Goal: Information Seeking & Learning: Learn about a topic

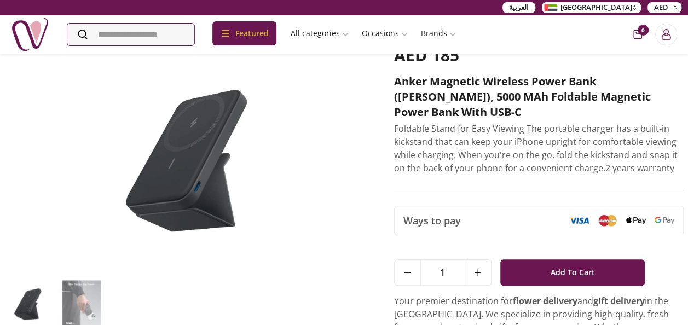
scroll to position [109, 0]
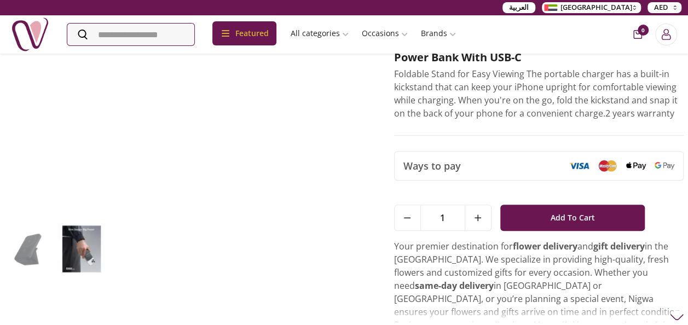
click at [37, 245] on img at bounding box center [28, 249] width 48 height 51
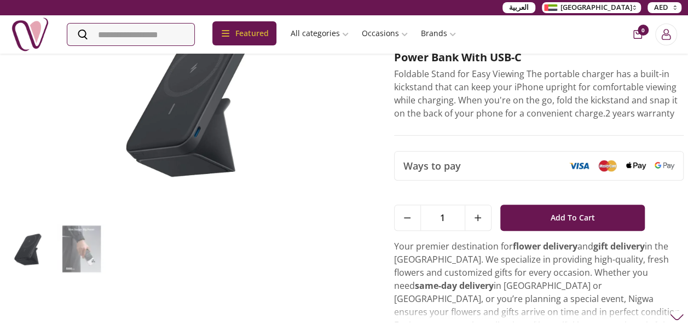
scroll to position [55, 0]
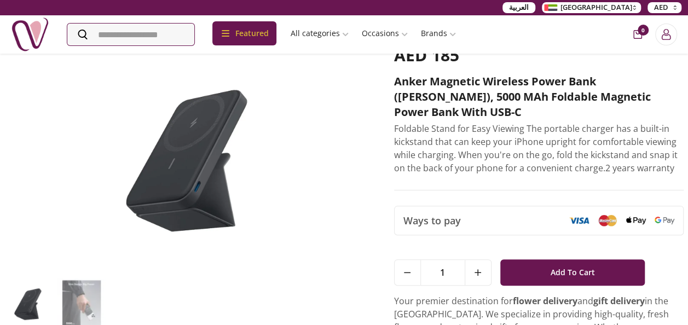
click at [229, 144] on img at bounding box center [187, 158] width 367 height 227
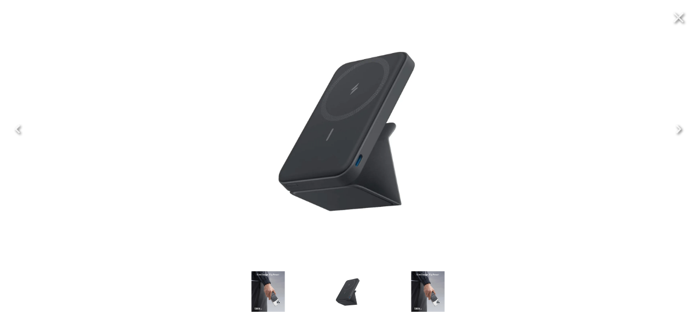
click at [682, 23] on icon "Close" at bounding box center [679, 18] width 18 height 18
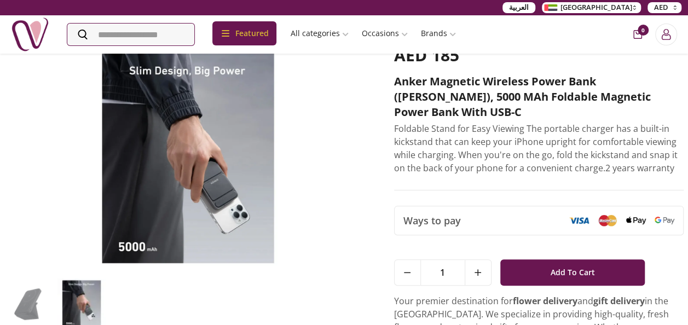
scroll to position [0, 0]
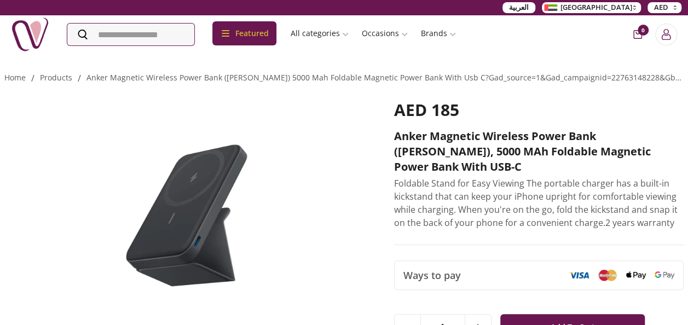
click at [222, 202] on img at bounding box center [187, 213] width 367 height 227
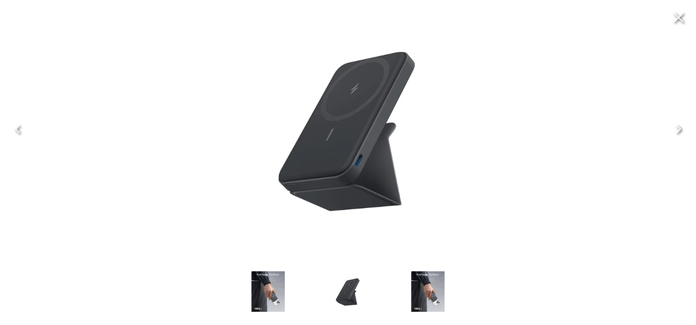
click at [681, 134] on icon "Next" at bounding box center [679, 129] width 18 height 18
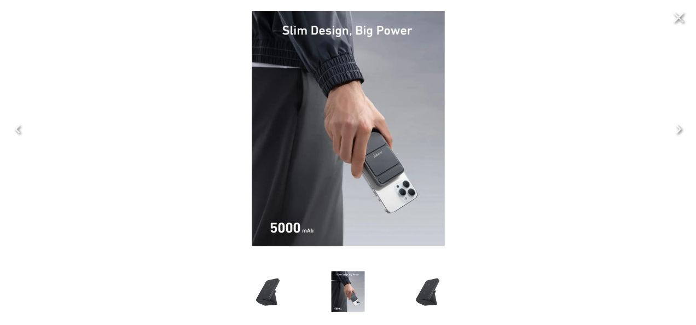
click at [681, 134] on icon "Next" at bounding box center [679, 129] width 18 height 18
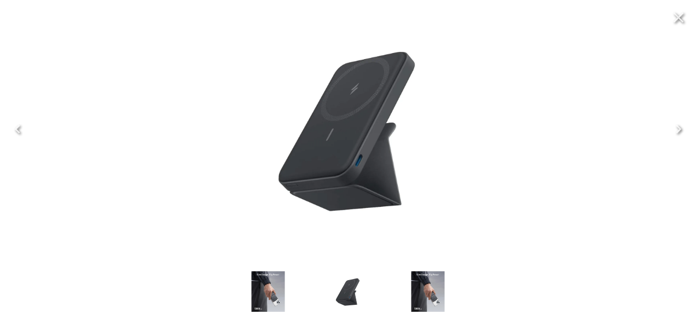
click at [681, 134] on icon "Next" at bounding box center [679, 129] width 18 height 18
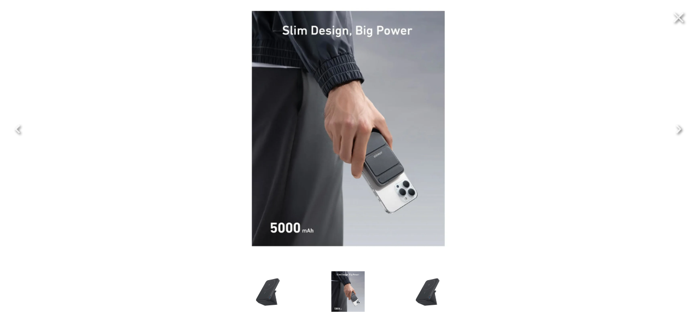
click at [680, 131] on icon "Next" at bounding box center [678, 129] width 5 height 9
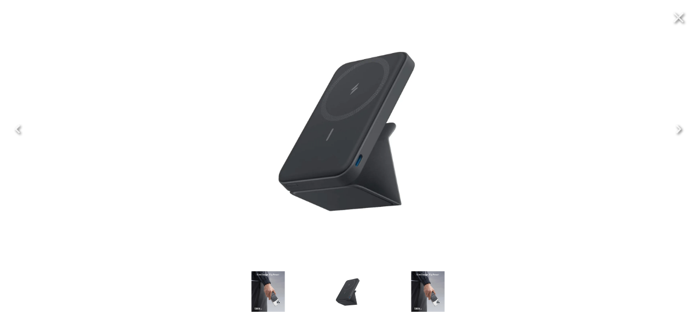
click at [680, 16] on icon "Close" at bounding box center [679, 18] width 10 height 10
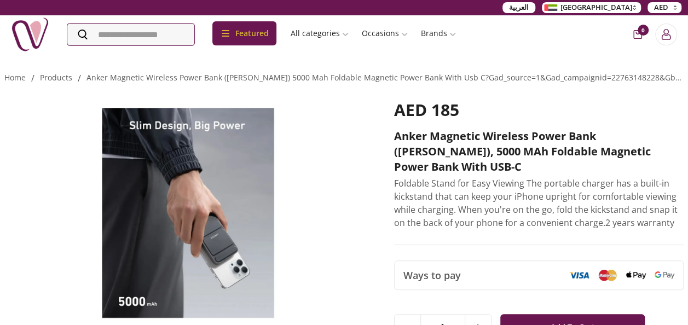
click at [149, 190] on img at bounding box center [187, 213] width 367 height 227
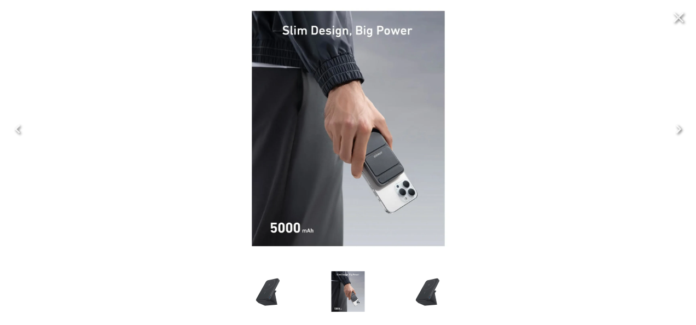
click at [677, 132] on icon "Next" at bounding box center [678, 129] width 5 height 9
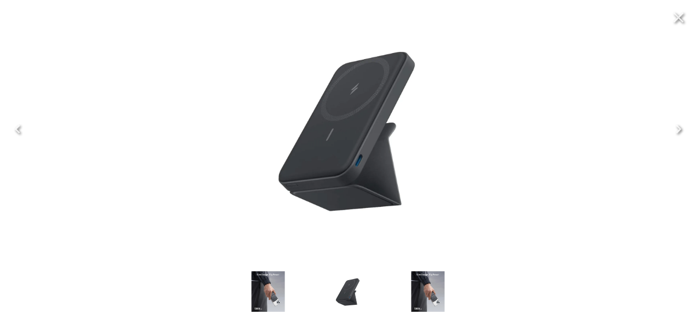
click at [680, 129] on icon "Next" at bounding box center [678, 129] width 5 height 9
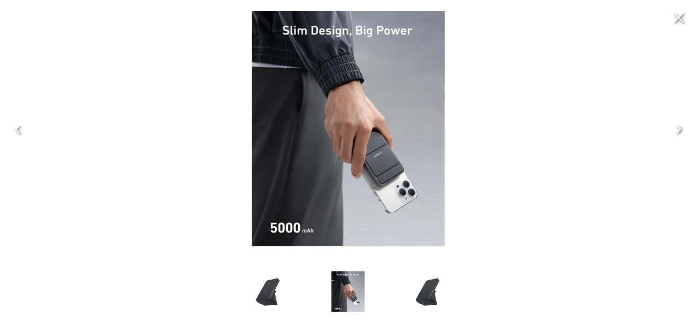
click at [680, 129] on icon "Next" at bounding box center [678, 129] width 5 height 9
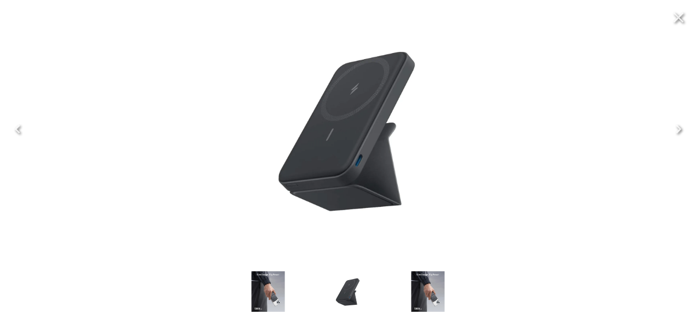
click at [680, 129] on icon "Next" at bounding box center [678, 129] width 5 height 9
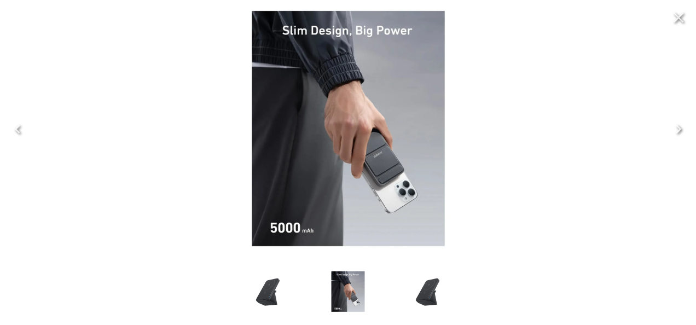
click at [680, 129] on icon "Next" at bounding box center [678, 129] width 5 height 9
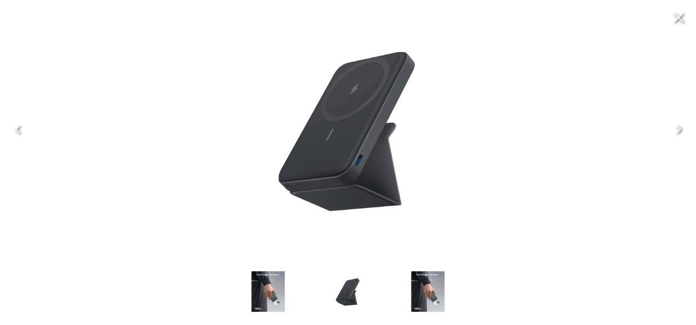
click at [680, 129] on icon "Next" at bounding box center [678, 129] width 5 height 9
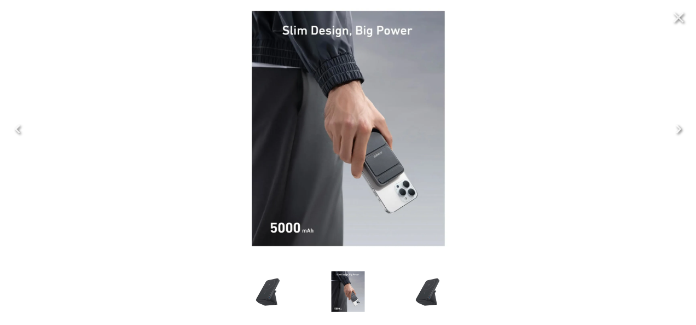
click at [680, 129] on icon "Next" at bounding box center [678, 129] width 5 height 9
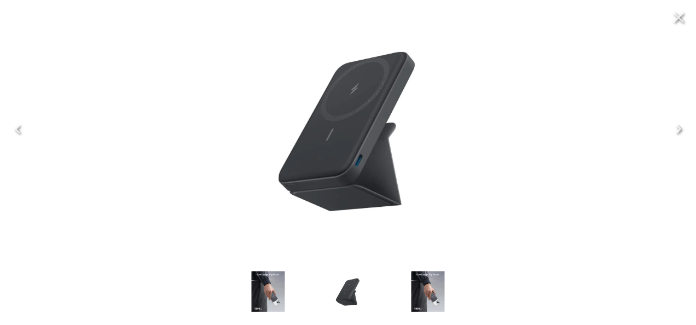
click at [679, 19] on icon "Close" at bounding box center [679, 18] width 10 height 10
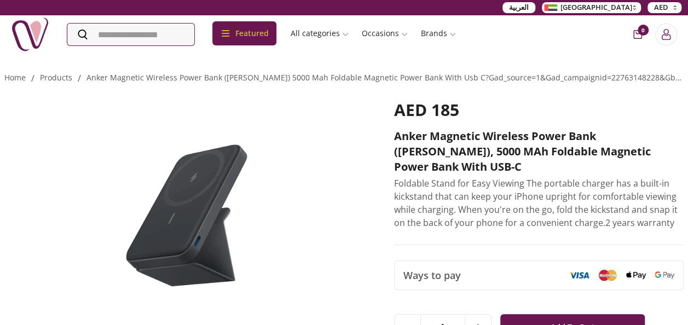
click at [645, 37] on div "0" at bounding box center [652, 35] width 50 height 22
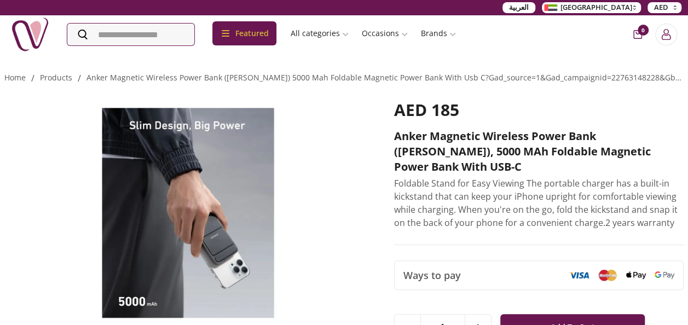
click at [638, 33] on span "0" at bounding box center [642, 30] width 11 height 11
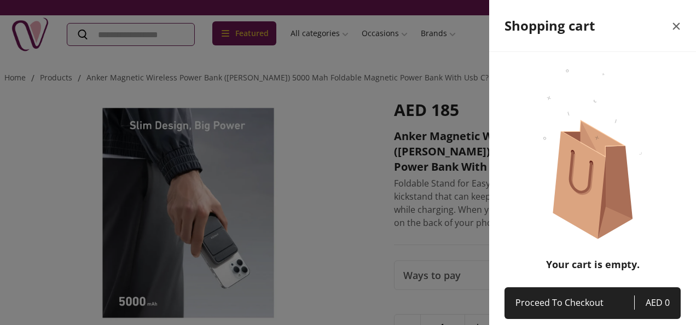
click at [673, 26] on icon "close" at bounding box center [676, 26] width 7 height 7
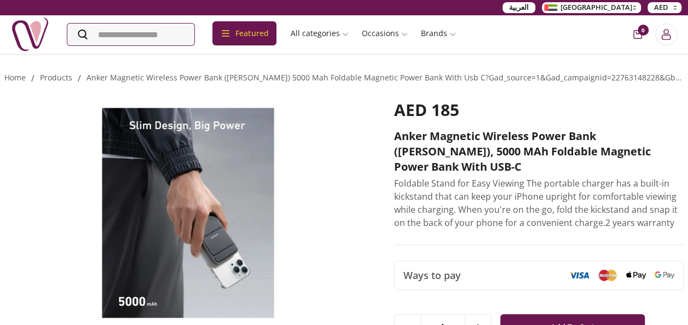
scroll to position [109, 0]
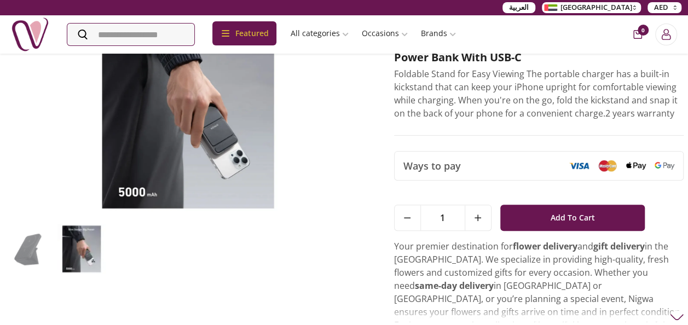
click at [85, 242] on img at bounding box center [81, 249] width 48 height 50
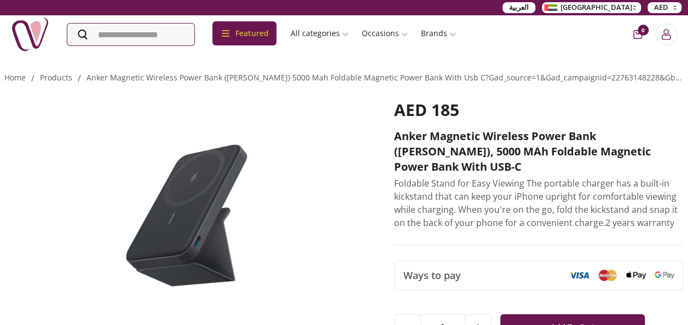
scroll to position [55, 0]
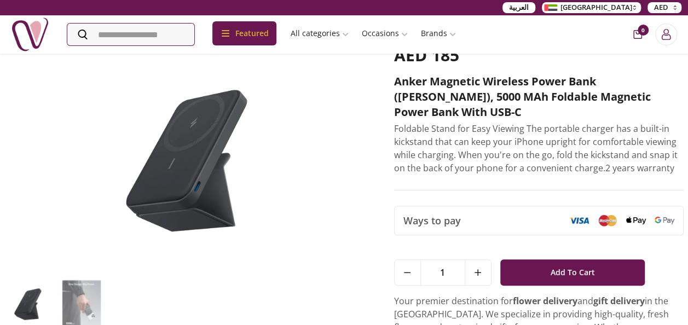
click at [210, 174] on img at bounding box center [187, 158] width 367 height 227
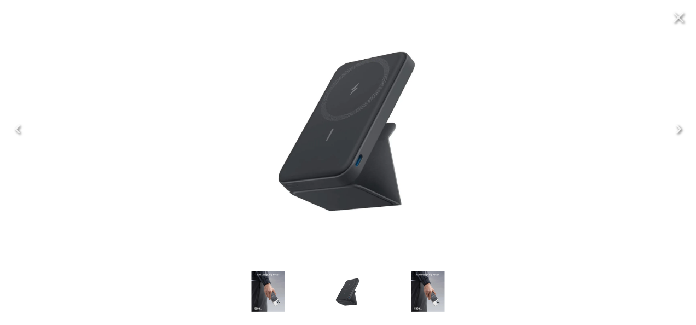
click at [676, 126] on icon "Next" at bounding box center [678, 129] width 5 height 9
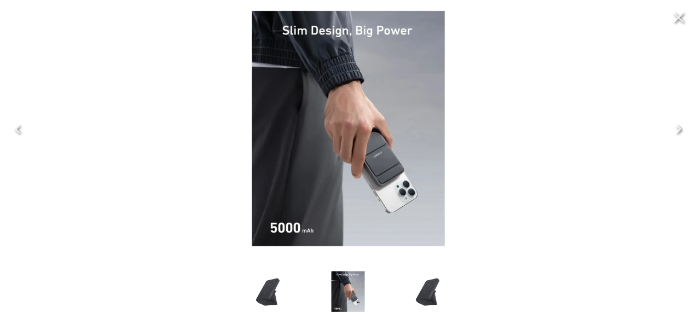
click at [677, 126] on icon "Next" at bounding box center [678, 129] width 5 height 9
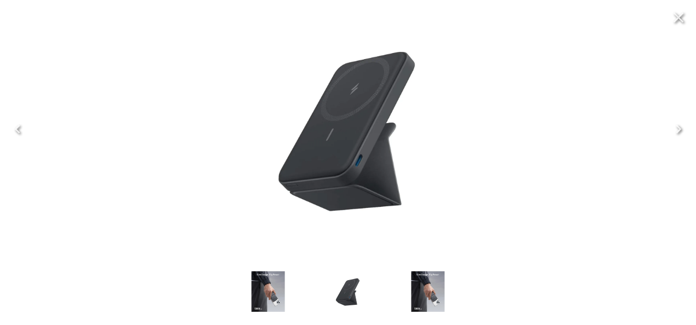
click at [677, 126] on icon "Next" at bounding box center [678, 129] width 5 height 9
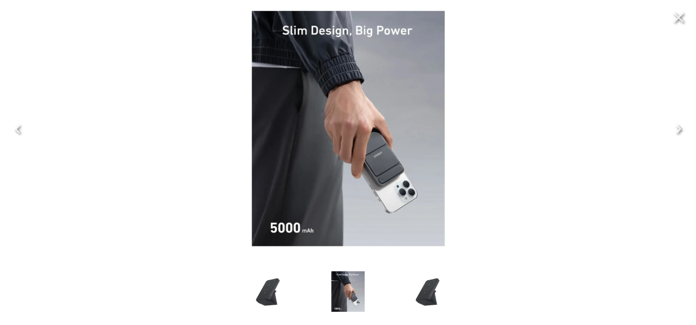
click at [677, 126] on icon "Next" at bounding box center [678, 129] width 5 height 9
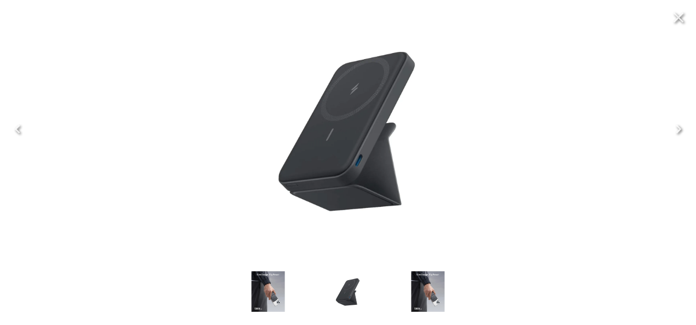
click at [677, 126] on icon "Next" at bounding box center [678, 129] width 5 height 9
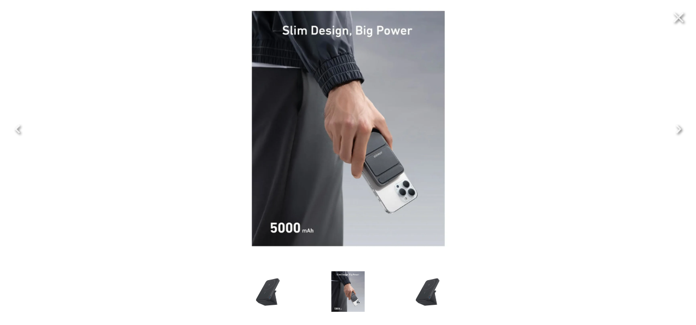
click at [677, 126] on icon "Next" at bounding box center [678, 129] width 5 height 9
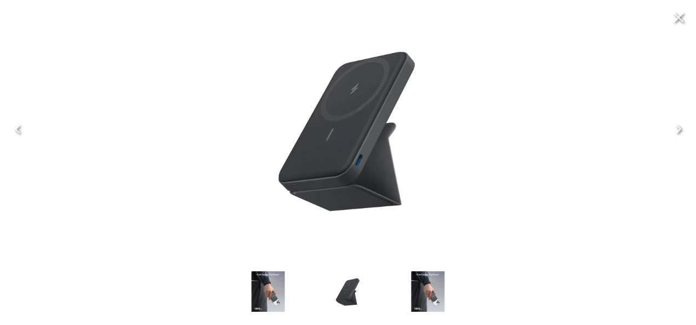
click at [677, 126] on icon "Next" at bounding box center [678, 129] width 5 height 9
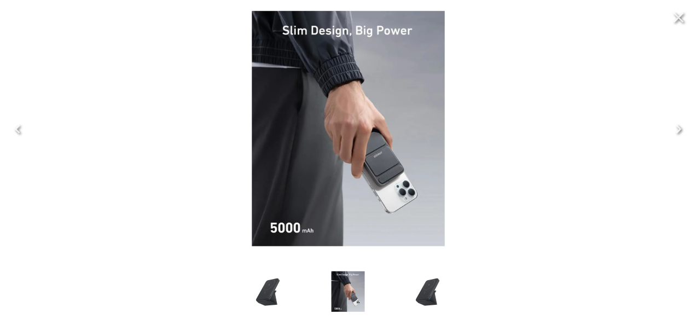
click at [677, 126] on icon "Next" at bounding box center [678, 129] width 5 height 9
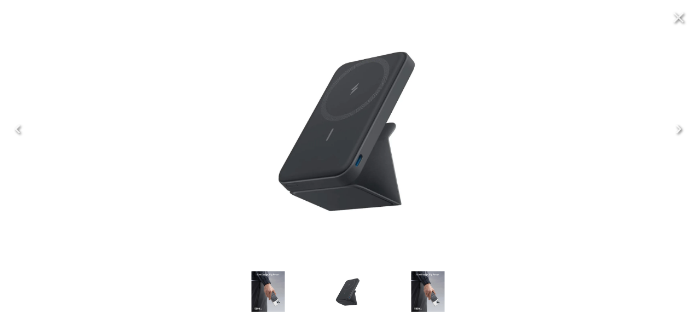
click at [677, 126] on icon "Next" at bounding box center [678, 129] width 5 height 9
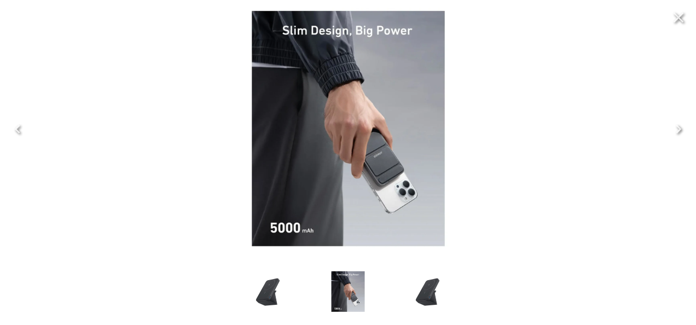
click at [677, 126] on icon "Next" at bounding box center [678, 129] width 5 height 9
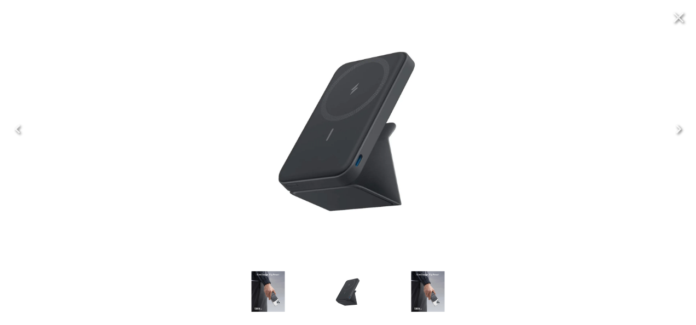
click at [677, 126] on icon "Next" at bounding box center [678, 129] width 5 height 9
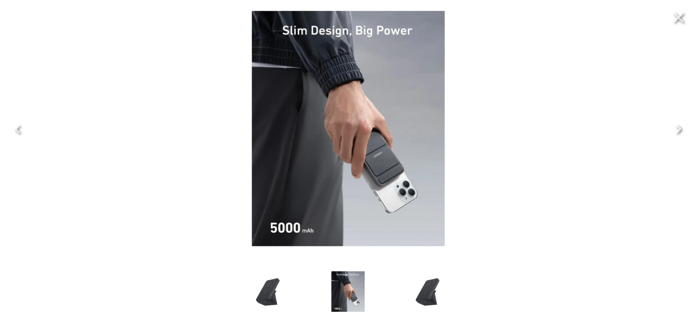
click at [677, 126] on icon "Next" at bounding box center [678, 129] width 5 height 9
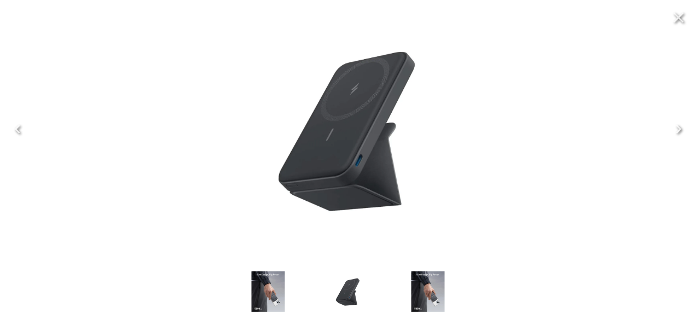
click at [677, 126] on icon "Next" at bounding box center [678, 129] width 5 height 9
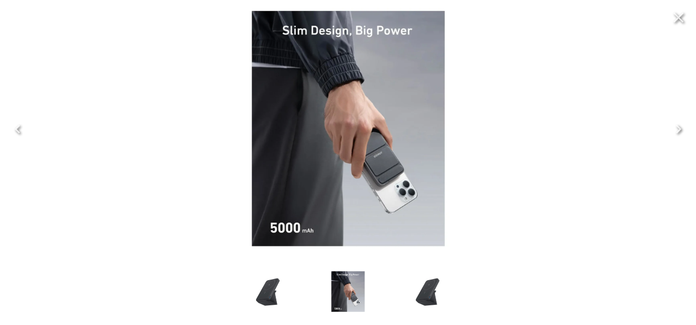
click at [677, 126] on icon "Next" at bounding box center [678, 129] width 5 height 9
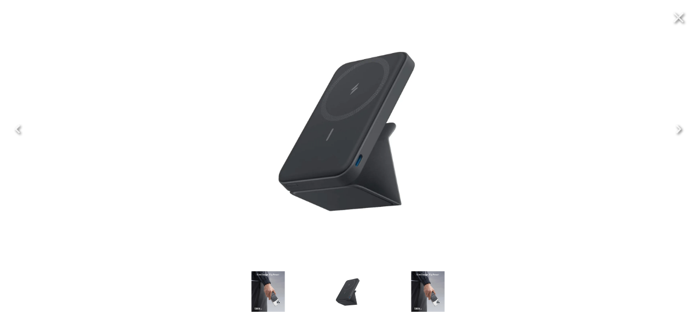
click at [677, 126] on icon "Next" at bounding box center [678, 129] width 5 height 9
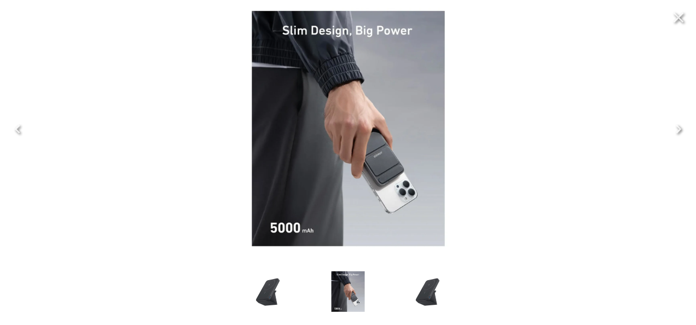
click at [684, 11] on icon "Close" at bounding box center [679, 18] width 18 height 18
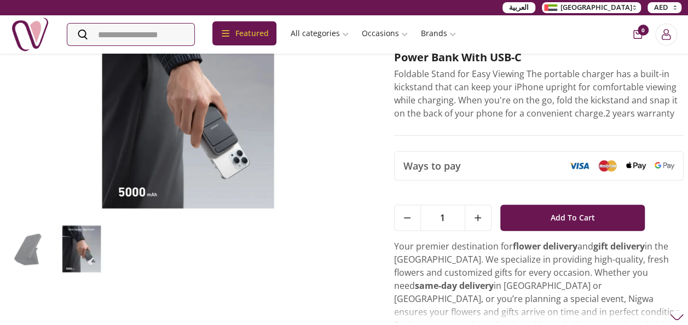
scroll to position [0, 0]
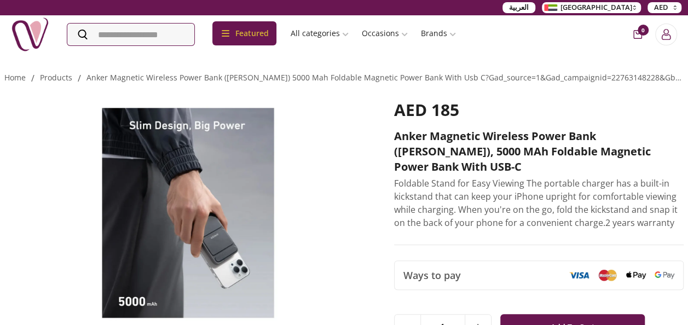
click at [217, 215] on img at bounding box center [187, 213] width 367 height 227
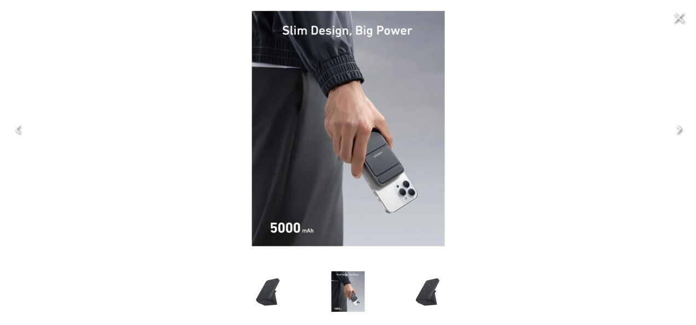
click at [678, 131] on icon "Next" at bounding box center [678, 129] width 5 height 9
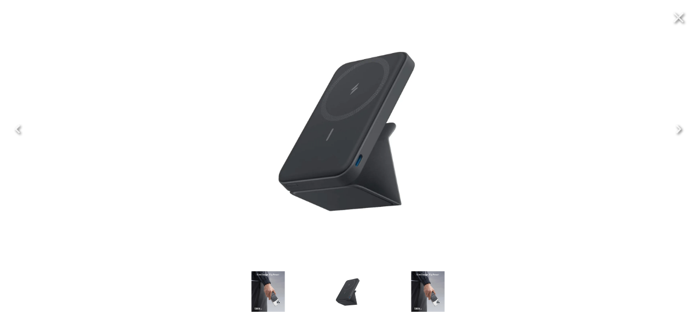
click at [678, 131] on icon "Next" at bounding box center [678, 129] width 5 height 9
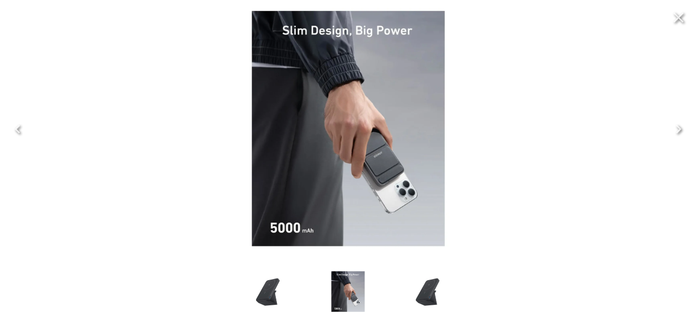
click at [678, 131] on icon "Next" at bounding box center [678, 129] width 5 height 9
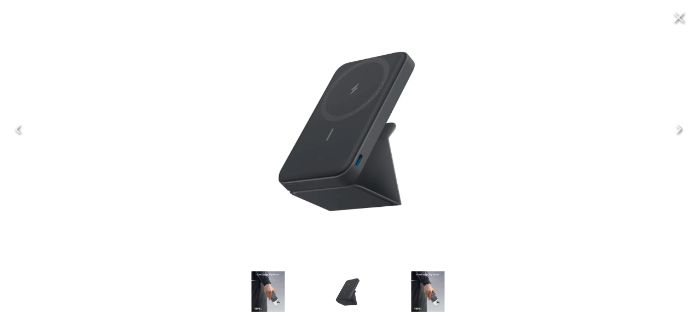
click at [678, 131] on icon "Next" at bounding box center [678, 129] width 5 height 9
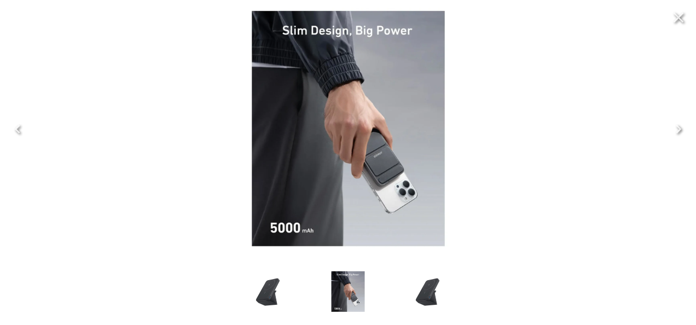
click at [678, 131] on icon "Next" at bounding box center [678, 129] width 5 height 9
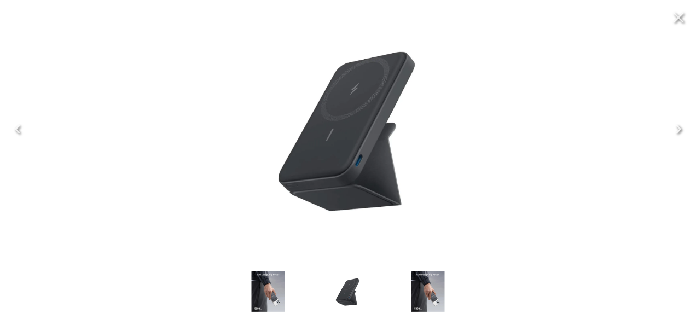
click at [678, 131] on icon "Next" at bounding box center [678, 129] width 5 height 9
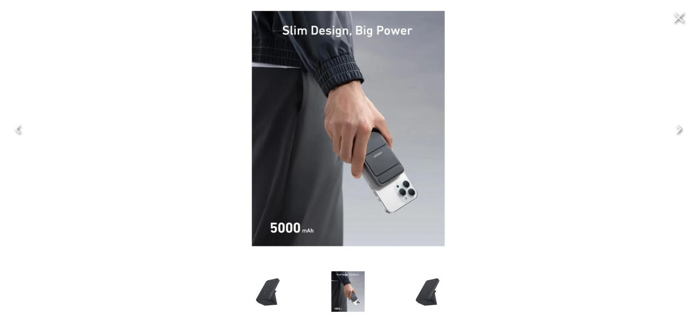
click at [678, 131] on icon "Next" at bounding box center [678, 129] width 5 height 9
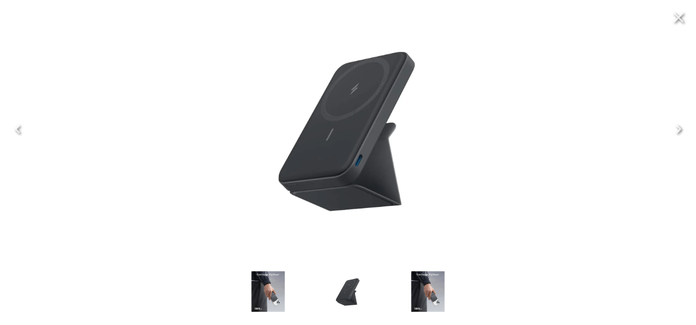
click at [678, 131] on icon "Next" at bounding box center [678, 129] width 5 height 9
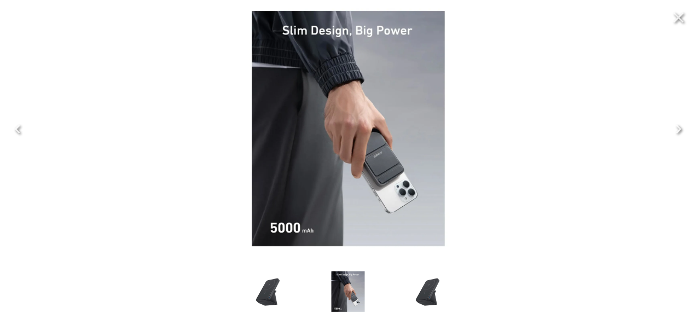
click at [671, 20] on icon "Close" at bounding box center [679, 18] width 18 height 18
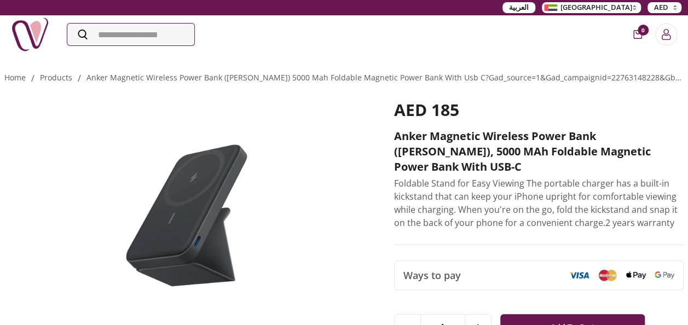
scroll to position [55, 0]
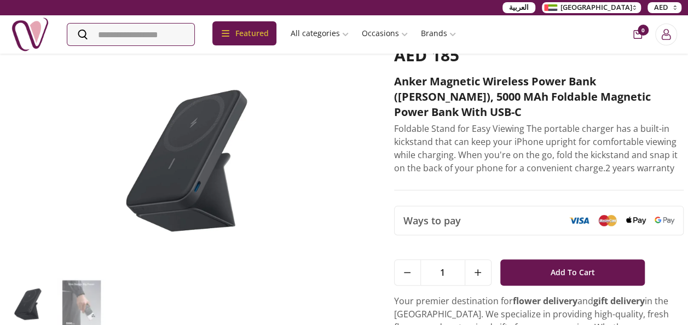
click at [296, 155] on img at bounding box center [187, 158] width 367 height 227
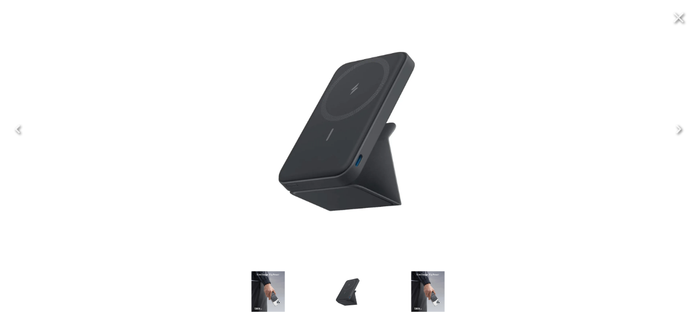
click at [681, 125] on icon "Next" at bounding box center [679, 129] width 18 height 18
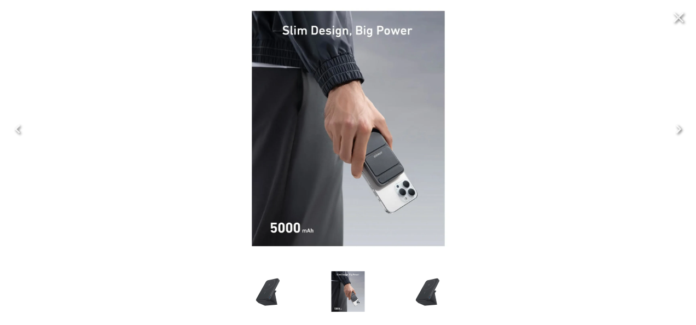
click at [680, 128] on icon "Next" at bounding box center [678, 129] width 5 height 9
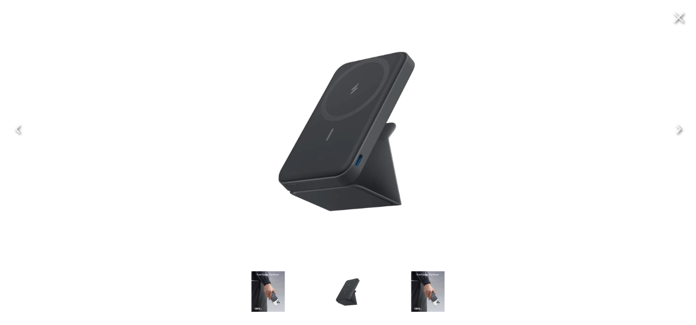
click at [680, 128] on icon "Next" at bounding box center [678, 129] width 5 height 9
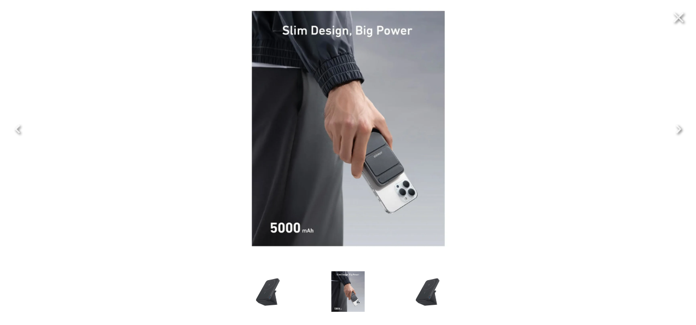
click at [680, 128] on icon "Next" at bounding box center [678, 129] width 5 height 9
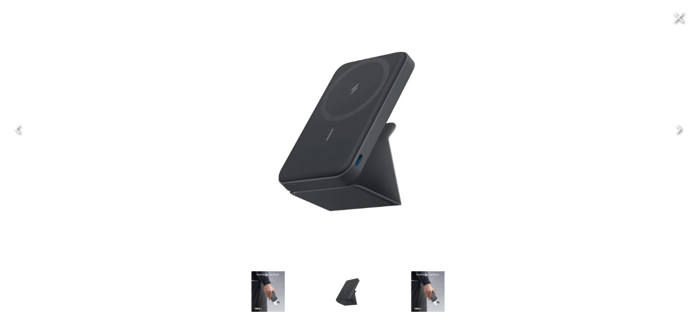
click at [680, 128] on icon "Next" at bounding box center [678, 129] width 5 height 9
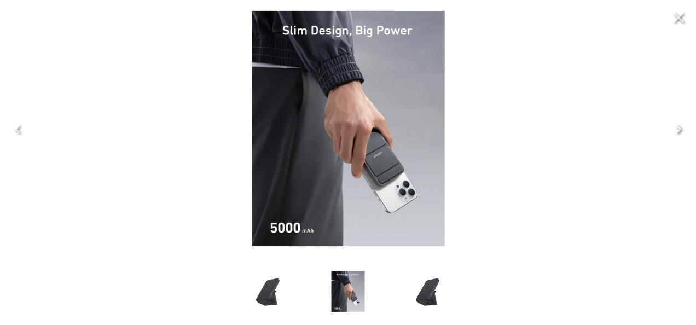
click at [680, 128] on icon "Next" at bounding box center [678, 129] width 5 height 9
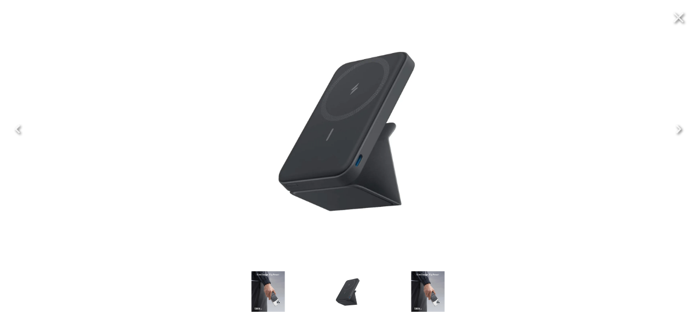
click at [680, 128] on icon "Next" at bounding box center [678, 129] width 5 height 9
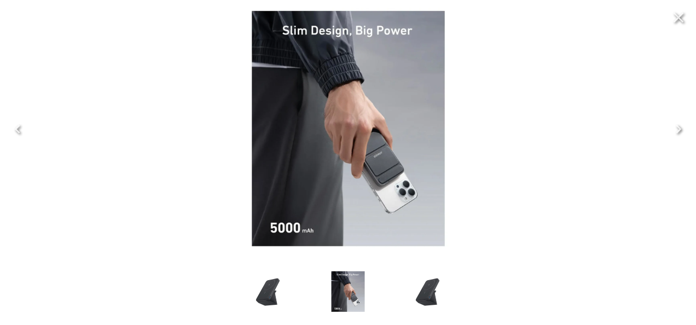
click at [680, 128] on icon "Next" at bounding box center [678, 129] width 5 height 9
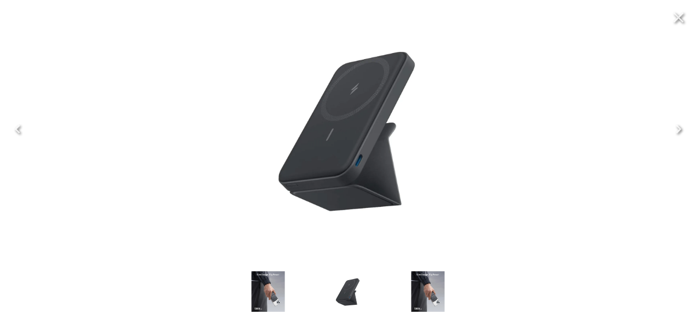
click at [680, 128] on icon "Next" at bounding box center [678, 129] width 5 height 9
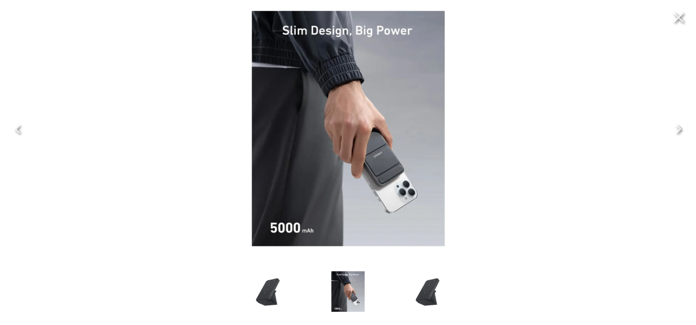
click at [680, 128] on icon "Next" at bounding box center [678, 129] width 5 height 9
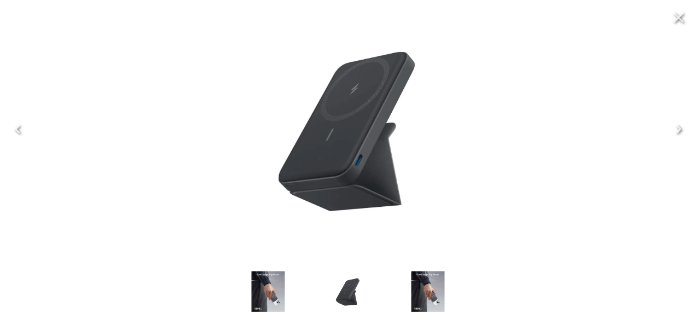
click at [681, 20] on icon "Close" at bounding box center [679, 18] width 10 height 10
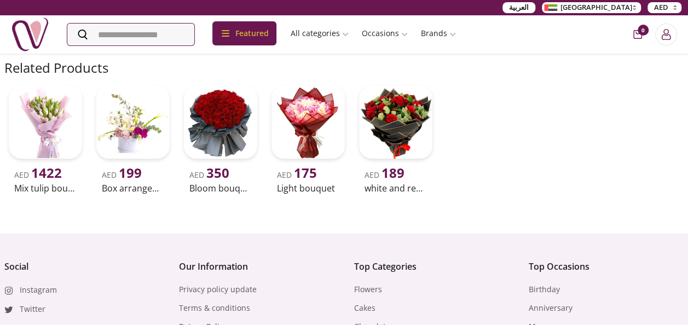
scroll to position [602, 0]
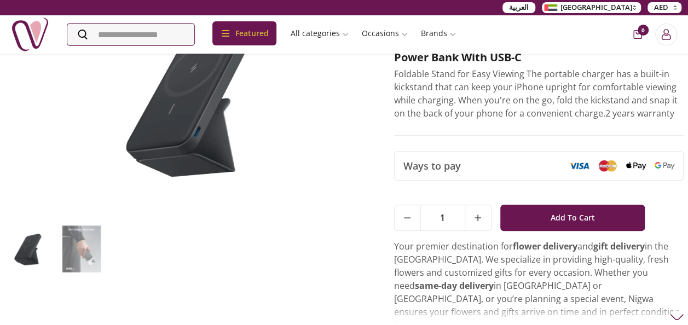
scroll to position [219, 0]
